Goal: Transaction & Acquisition: Book appointment/travel/reservation

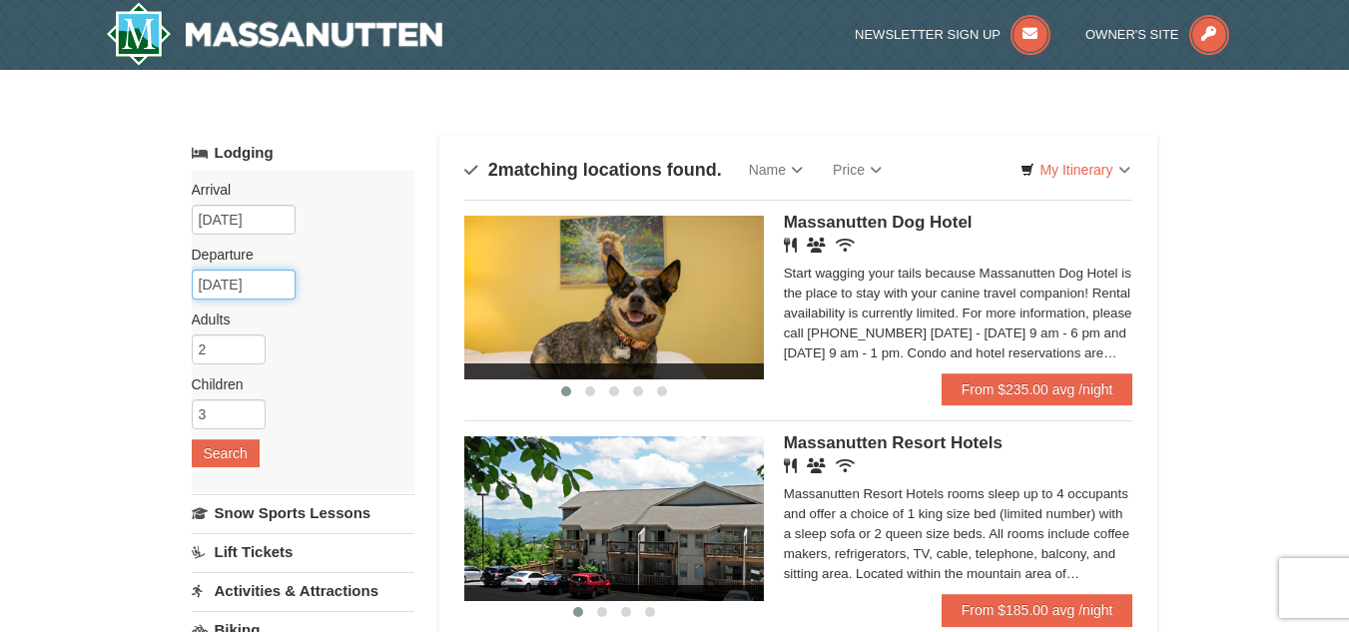
click at [222, 287] on input "[DATE]" at bounding box center [244, 285] width 104 height 30
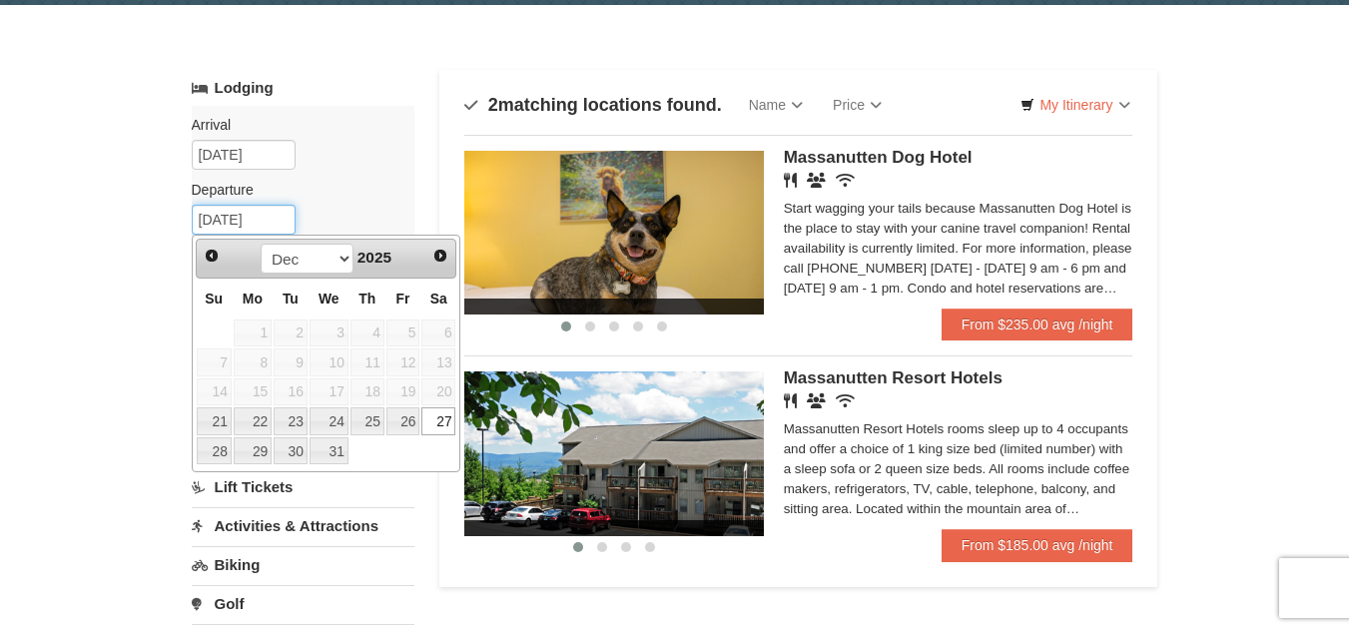
scroll to position [100, 0]
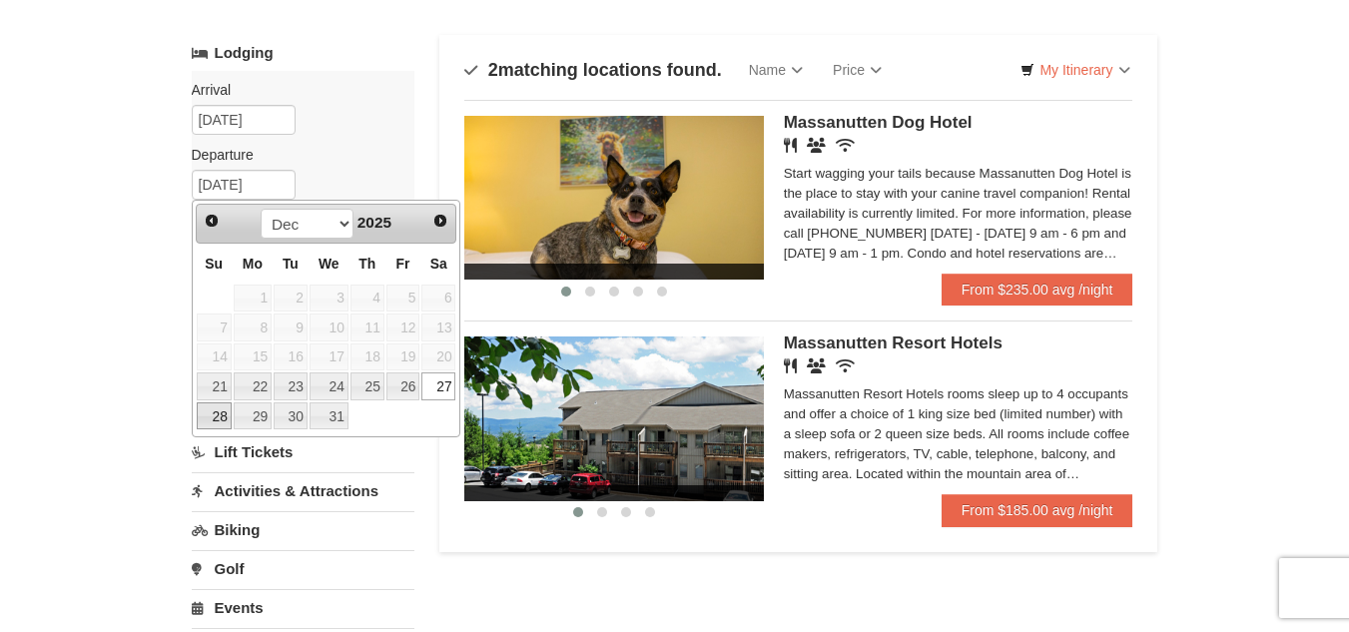
click at [228, 418] on link "28" at bounding box center [214, 416] width 35 height 28
type input "12/28/2025"
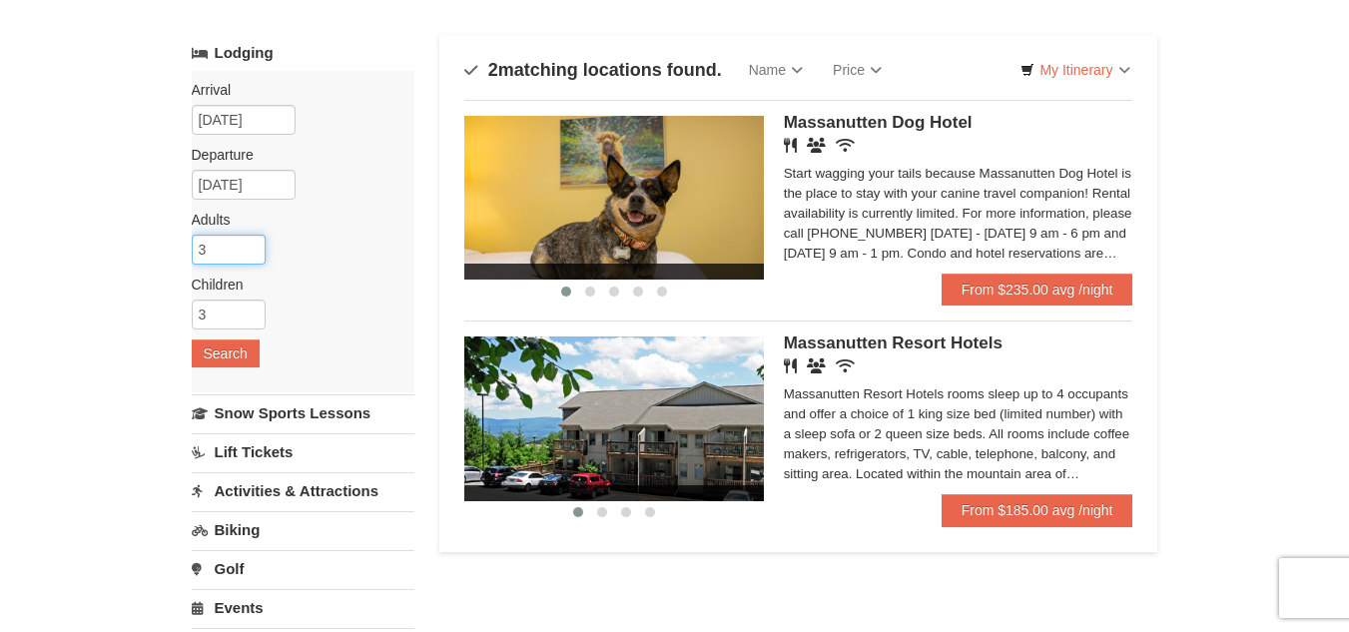
type input "3"
click at [246, 241] on input "3" at bounding box center [229, 250] width 74 height 30
click at [244, 349] on button "Search" at bounding box center [226, 354] width 68 height 28
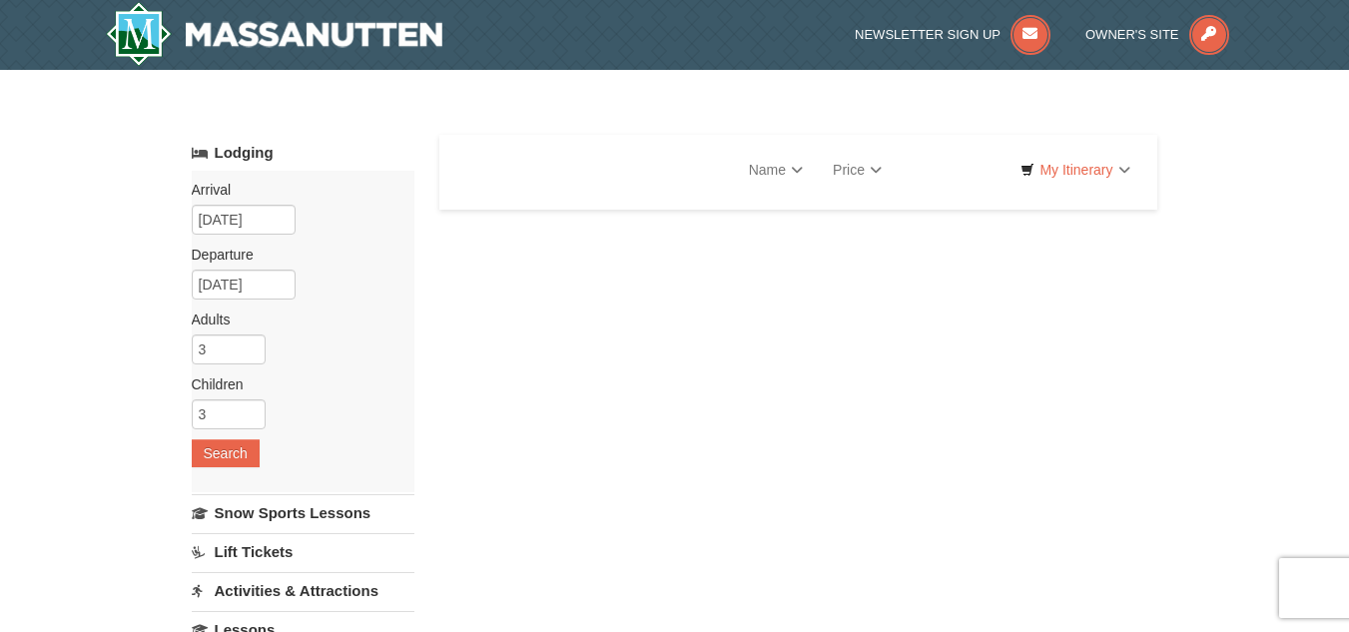
select select "9"
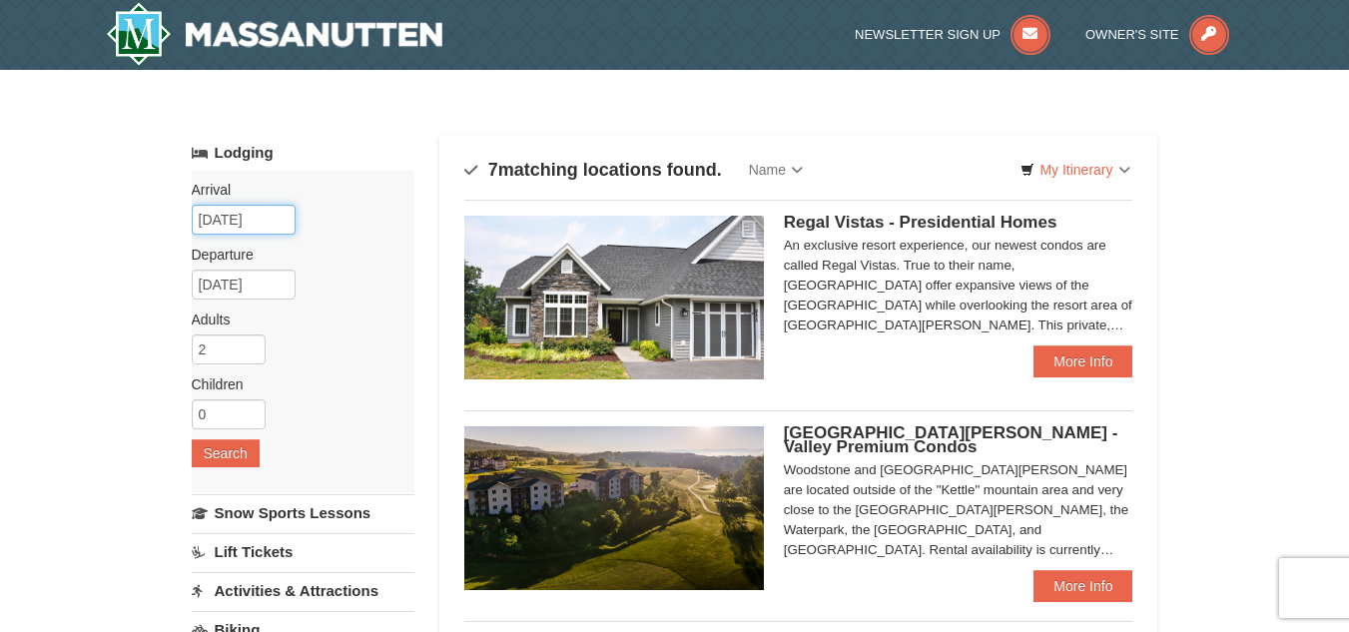
click at [252, 217] on input "[DATE]" at bounding box center [244, 220] width 104 height 30
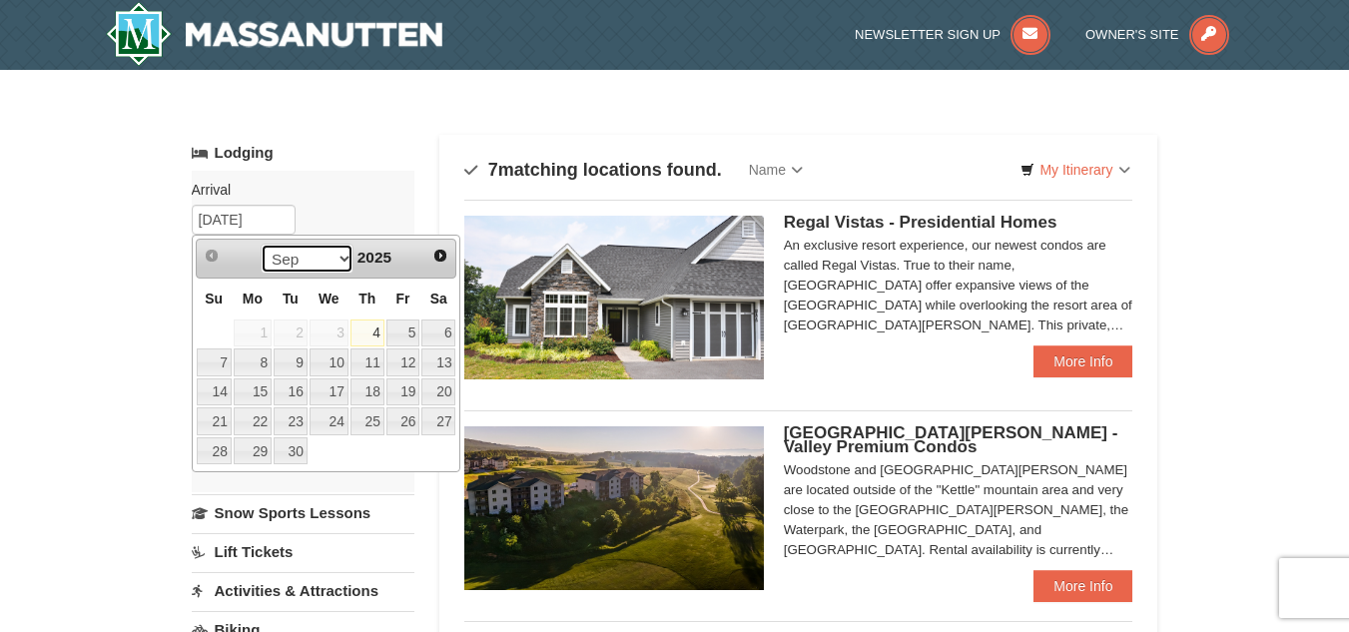
click at [335, 260] on select "Sep Oct Nov Dec" at bounding box center [307, 259] width 93 height 30
click at [448, 389] on link "20" at bounding box center [438, 392] width 34 height 28
type input "12/20/2025"
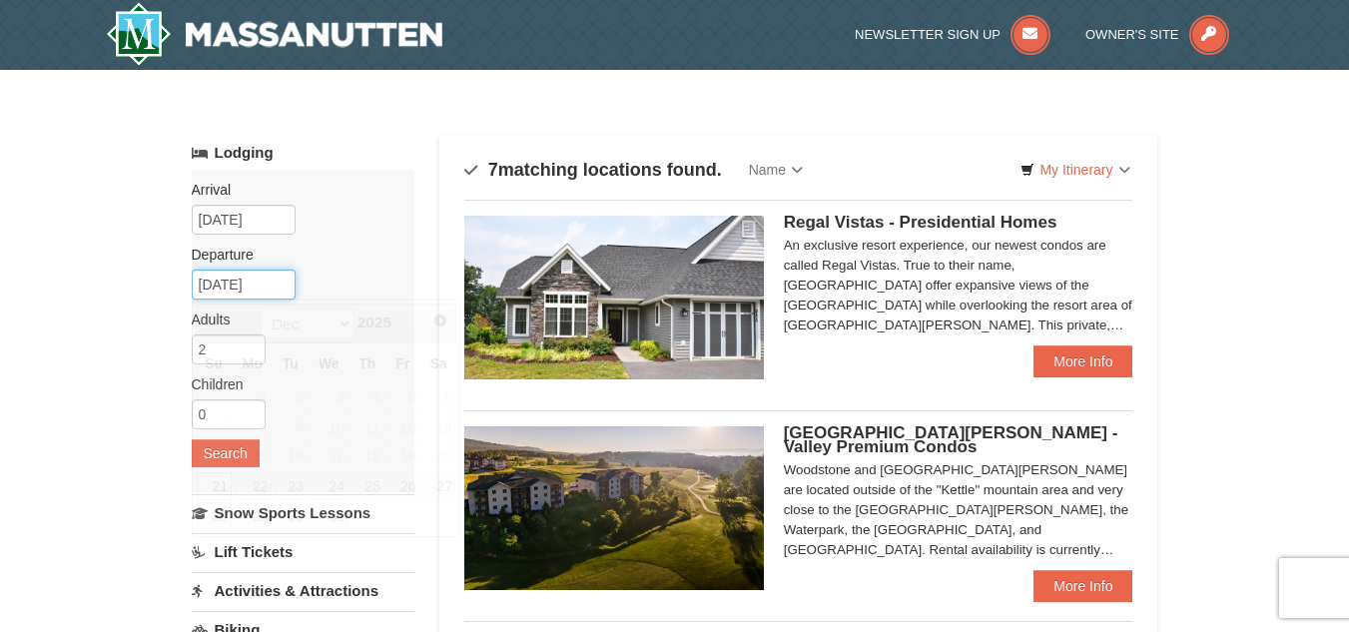
click at [249, 285] on input "12/21/2025" at bounding box center [244, 285] width 104 height 30
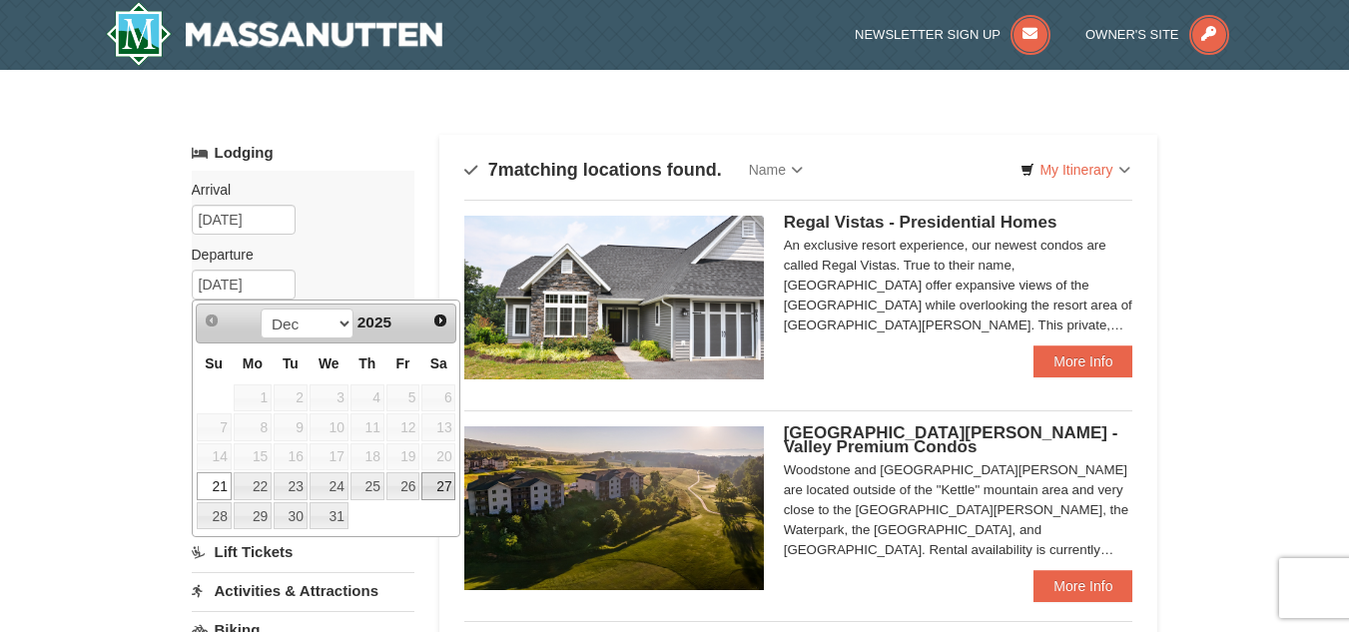
click at [439, 488] on link "27" at bounding box center [438, 486] width 34 height 28
type input "12/27/2025"
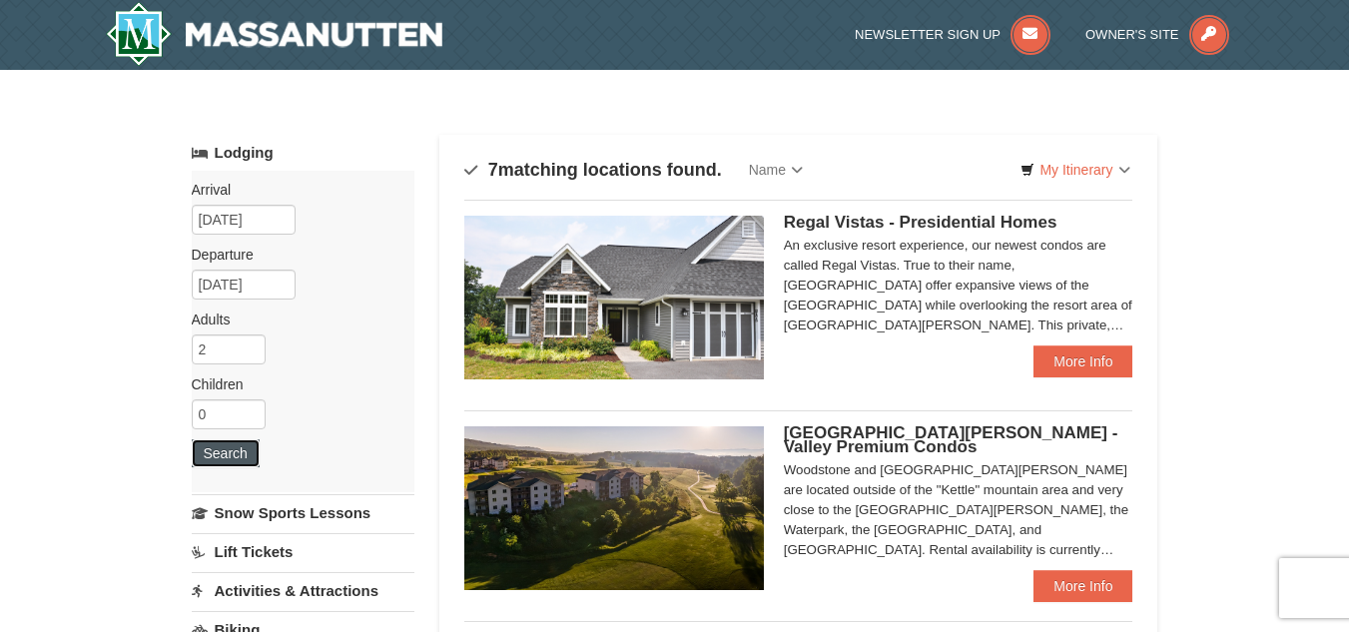
click at [248, 447] on button "Search" at bounding box center [226, 453] width 68 height 28
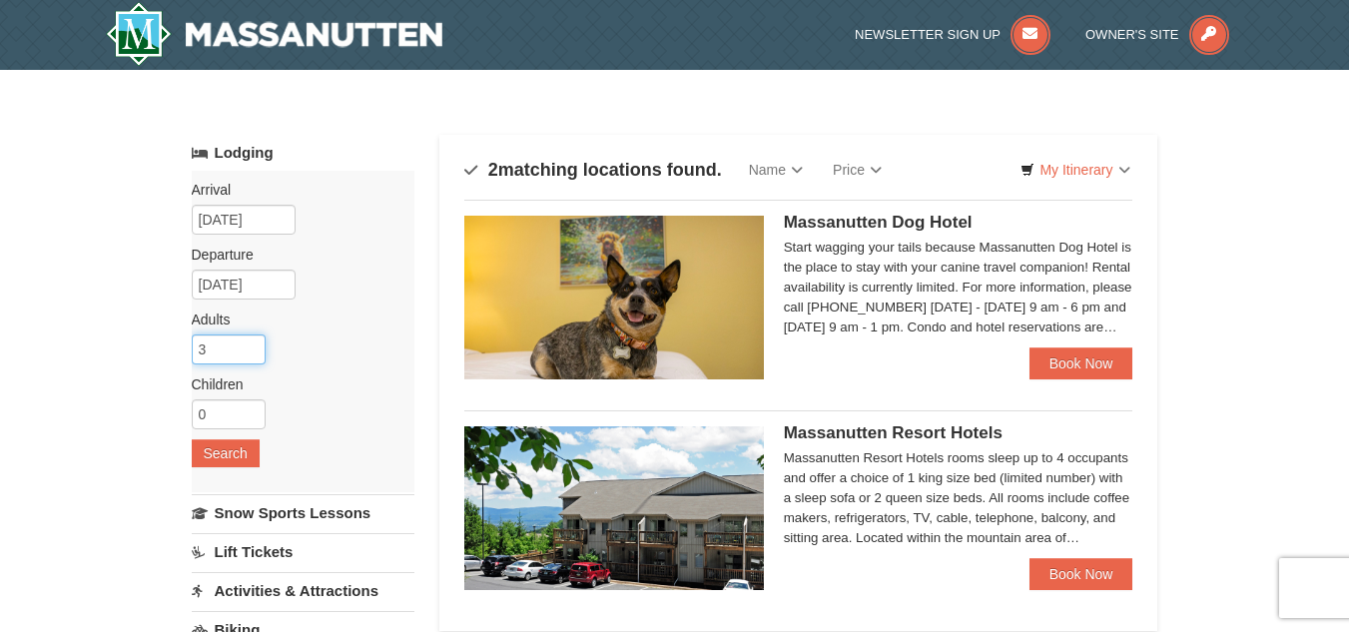
click at [252, 342] on input "3" at bounding box center [229, 350] width 74 height 30
click at [252, 342] on input "4" at bounding box center [229, 350] width 74 height 30
type input "5"
click at [252, 342] on input "5" at bounding box center [229, 350] width 74 height 30
click at [245, 456] on button "Search" at bounding box center [226, 453] width 68 height 28
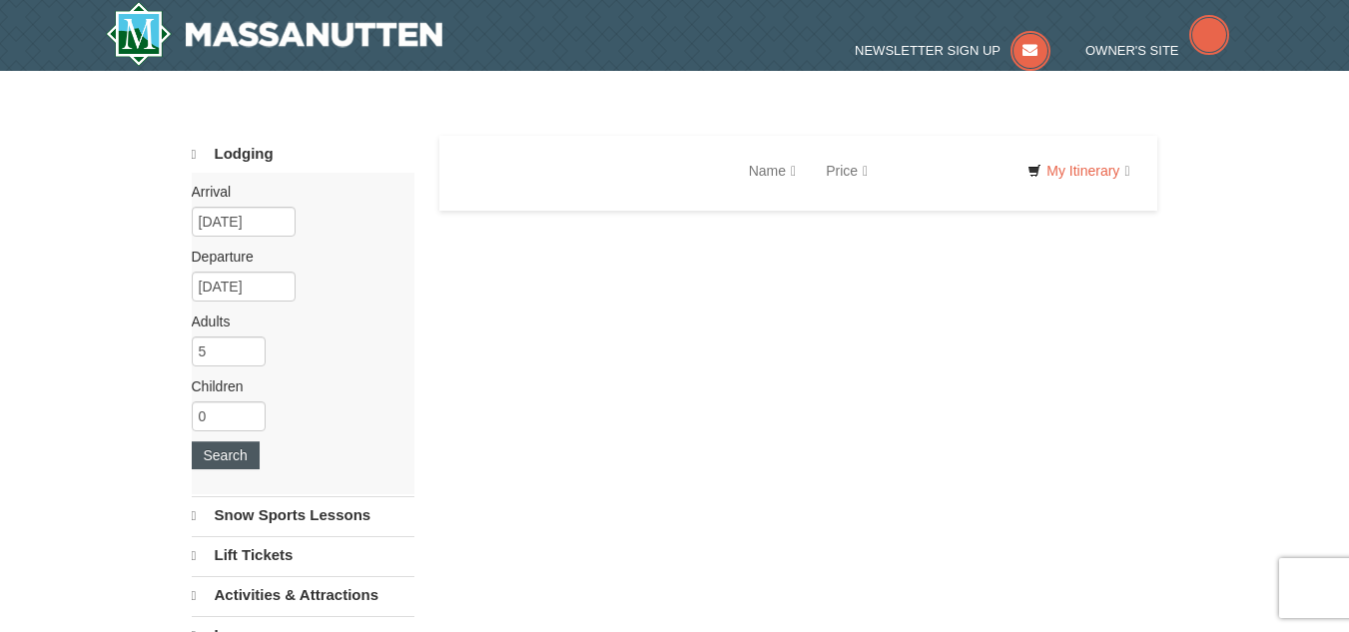
select select "9"
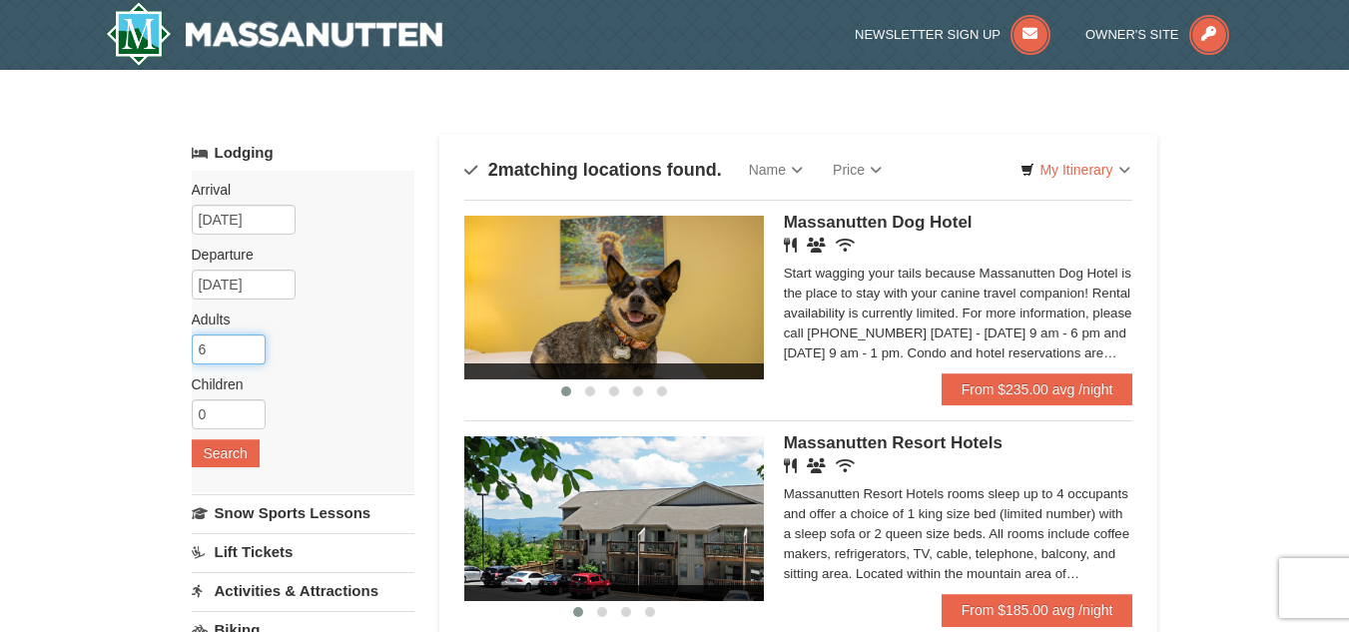
click at [247, 342] on input "6" at bounding box center [229, 350] width 74 height 30
click at [247, 341] on input "7" at bounding box center [229, 350] width 74 height 30
type input "8"
click at [247, 341] on input "8" at bounding box center [229, 350] width 74 height 30
click at [241, 445] on button "Search" at bounding box center [226, 453] width 68 height 28
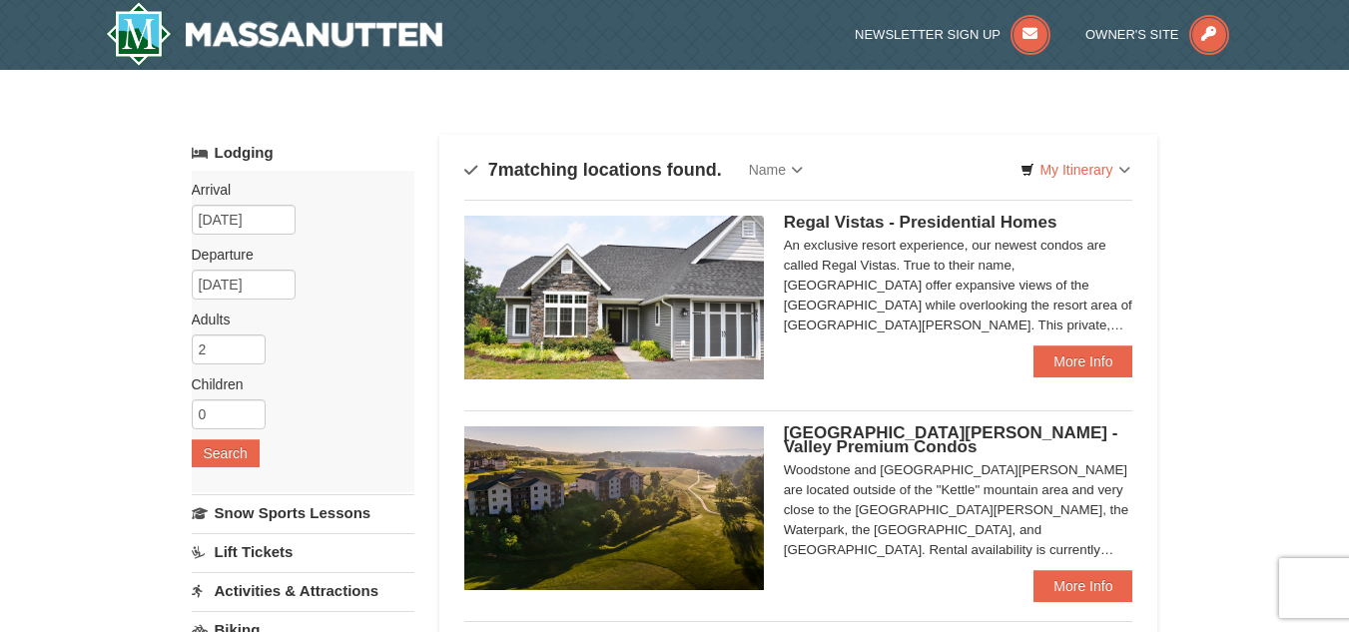
click at [818, 220] on span "Regal Vistas - Presidential Homes" at bounding box center [921, 222] width 274 height 19
